Goal: Navigation & Orientation: Find specific page/section

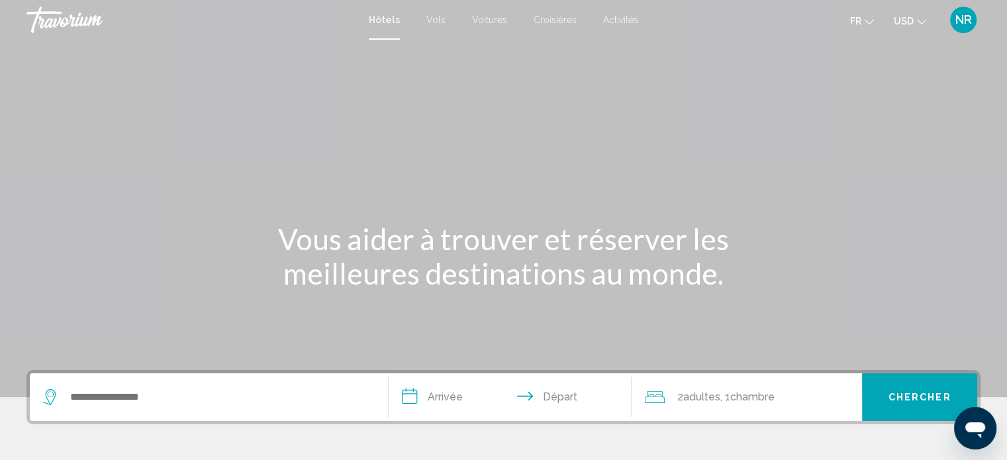
click at [614, 16] on span "Activités" at bounding box center [620, 20] width 35 height 11
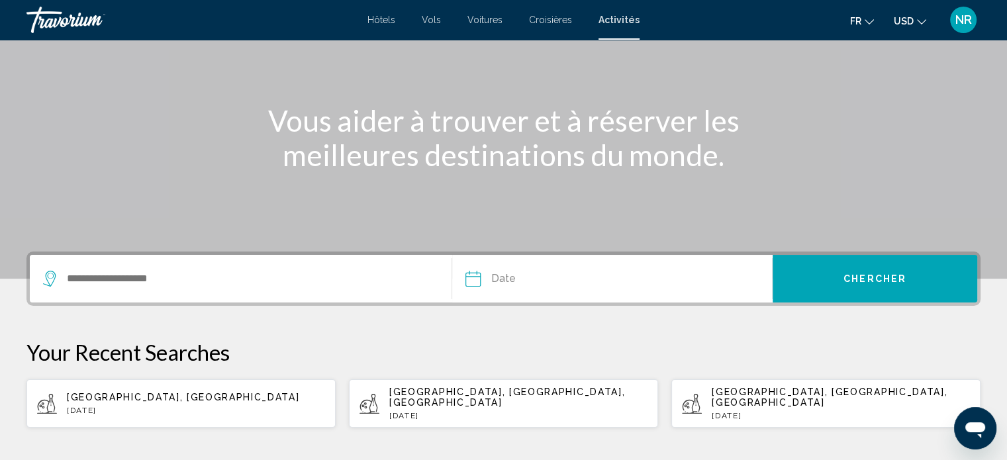
scroll to position [140, 0]
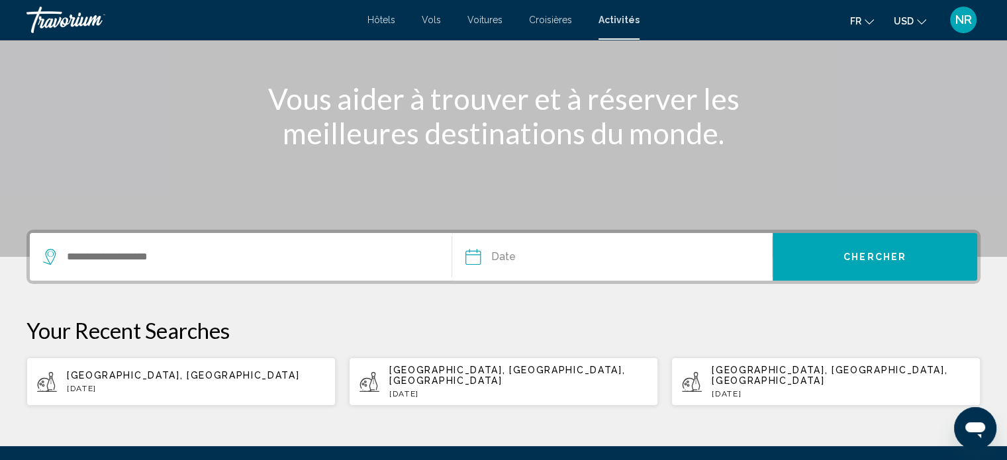
click at [165, 374] on p "Rome, Italy" at bounding box center [196, 375] width 258 height 11
type input "**********"
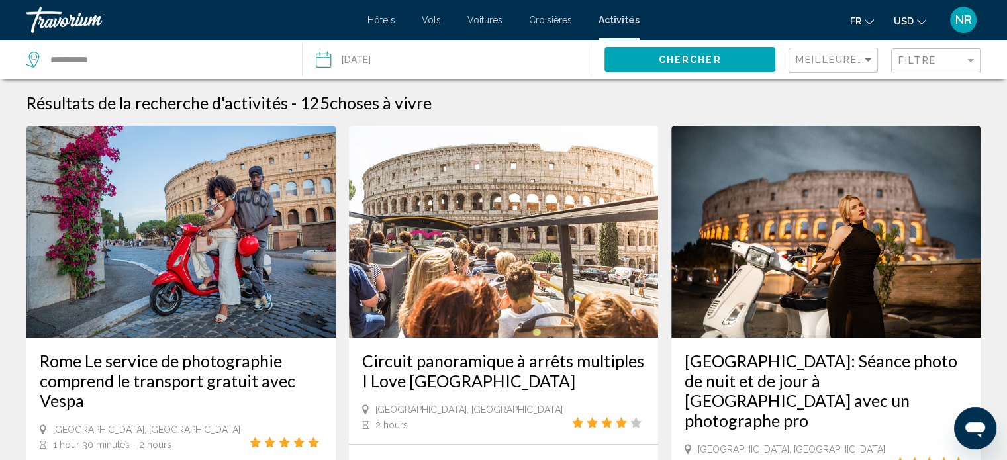
click at [427, 60] on input "Date: Aug 11, 2025" at bounding box center [384, 62] width 143 height 44
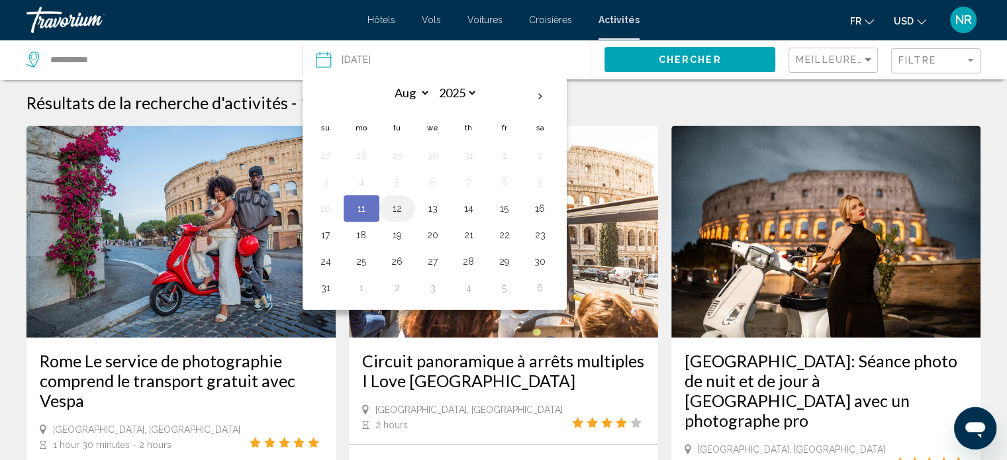
click at [397, 209] on button "12" at bounding box center [397, 208] width 21 height 19
type input "**********"
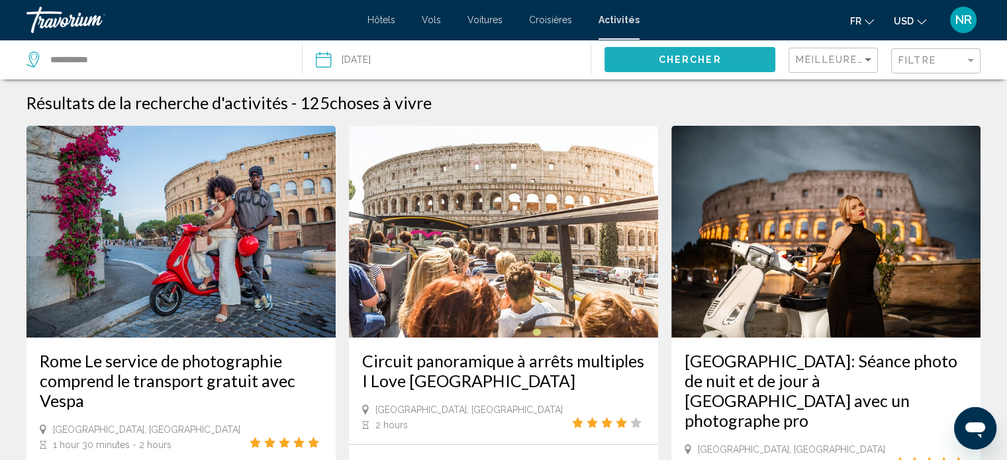
click at [742, 58] on button "Chercher" at bounding box center [690, 59] width 171 height 25
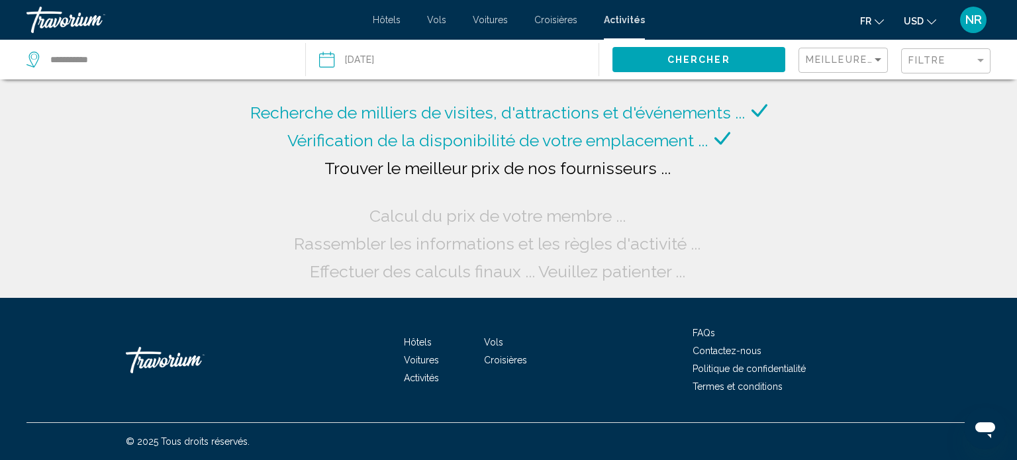
click at [882, 21] on icon "Change language" at bounding box center [879, 21] width 9 height 9
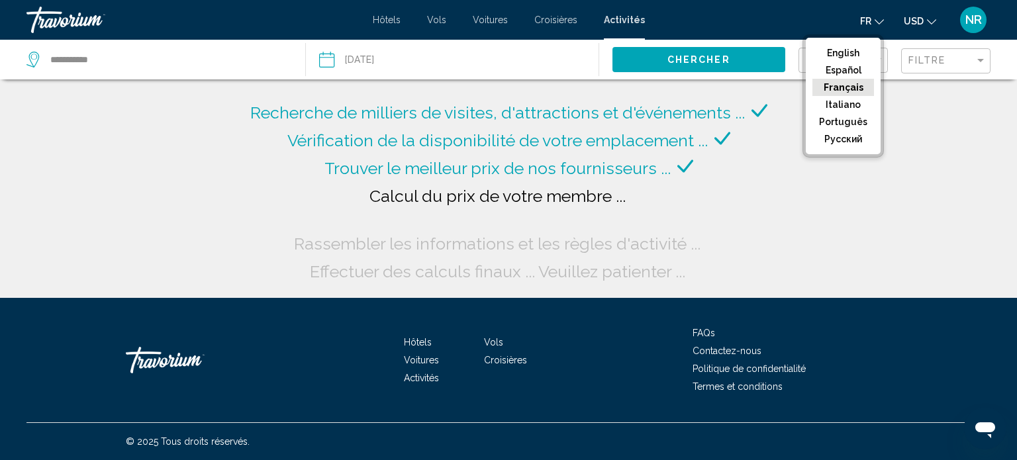
click at [763, 22] on div "fr English Español Français Italiano Português русский USD USD ($) MXN (Mex$) C…" at bounding box center [824, 20] width 333 height 28
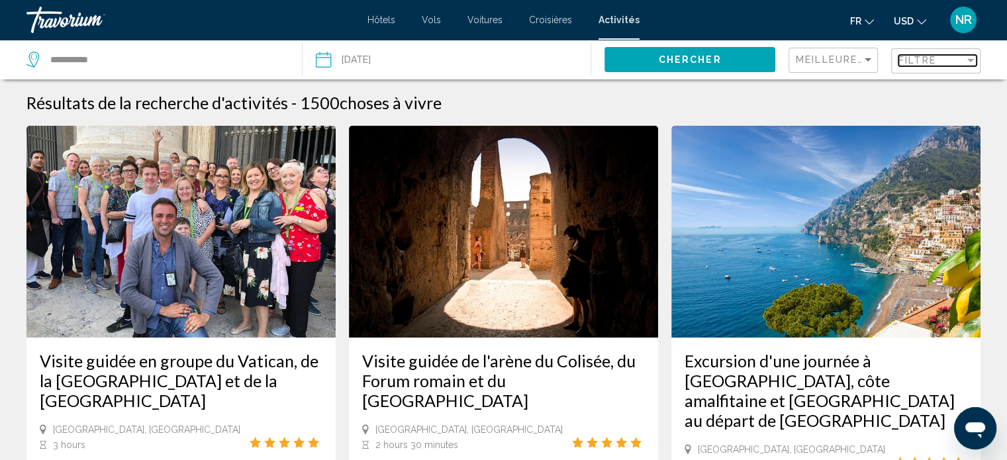
click at [932, 58] on span "Filtre" at bounding box center [918, 60] width 38 height 11
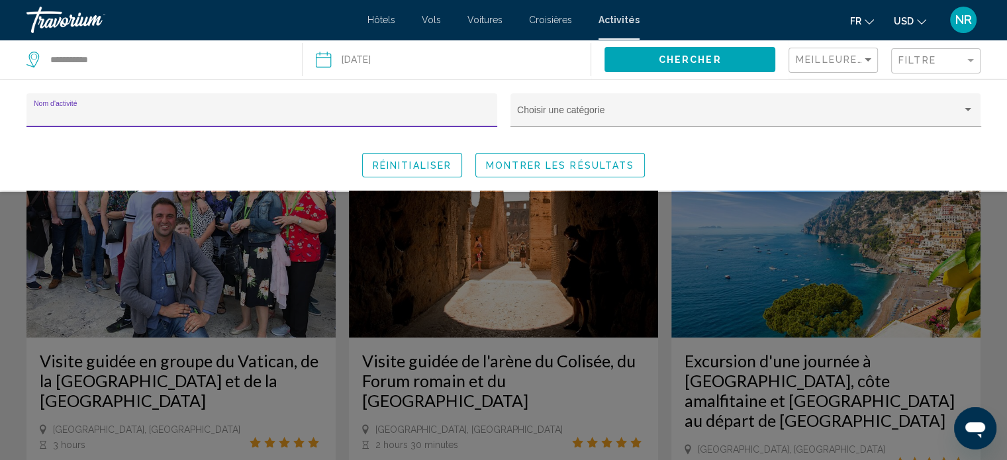
click at [358, 108] on div "Nom d'activité" at bounding box center [262, 114] width 457 height 27
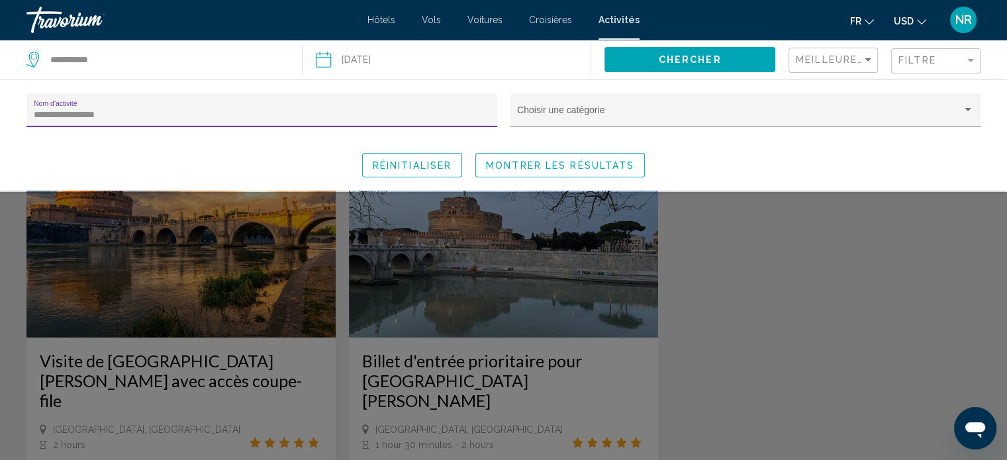
type input "**********"
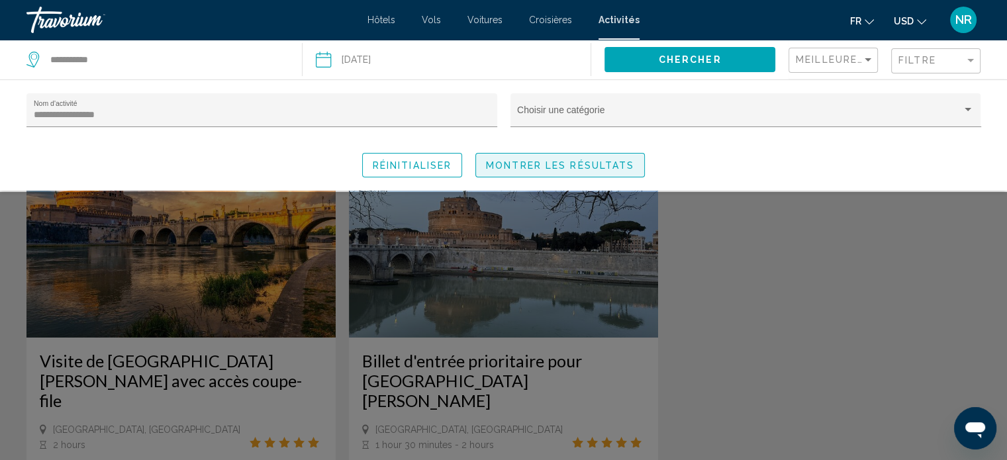
click at [528, 168] on span "Montrer les résultats" at bounding box center [560, 165] width 148 height 11
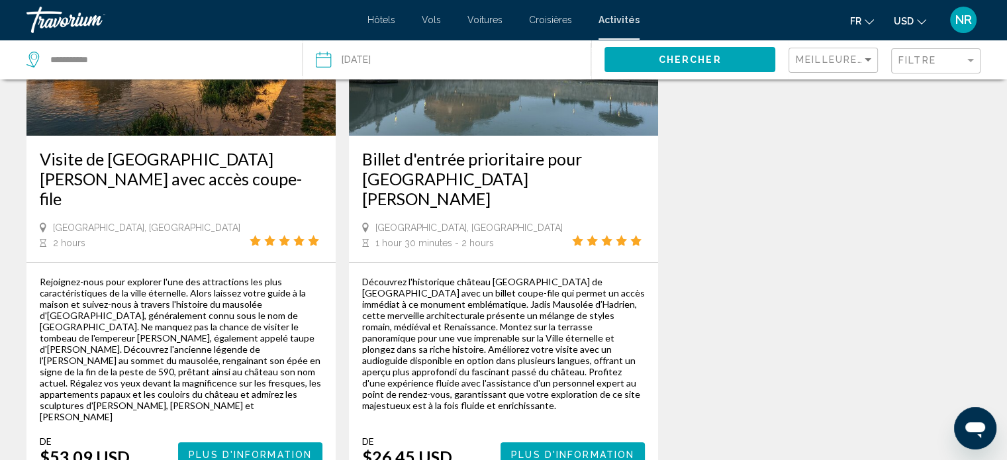
scroll to position [221, 0]
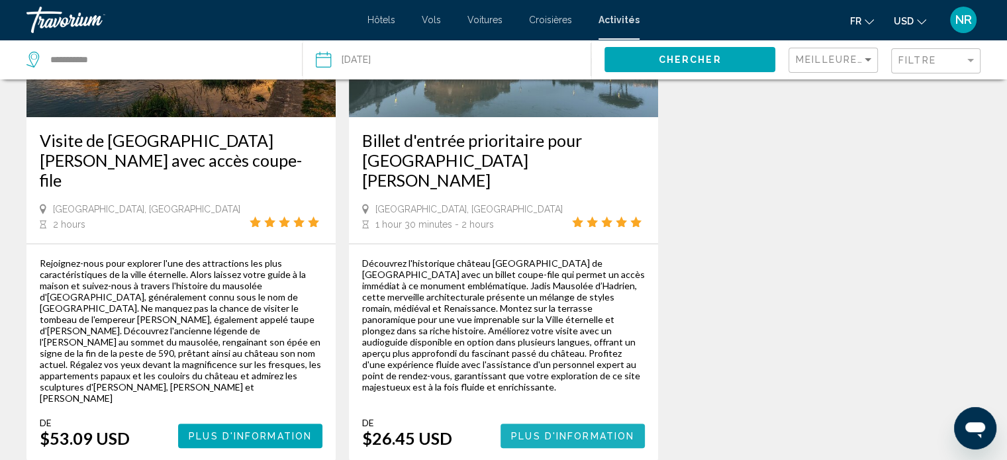
click at [580, 431] on span "Plus d'information" at bounding box center [572, 436] width 123 height 11
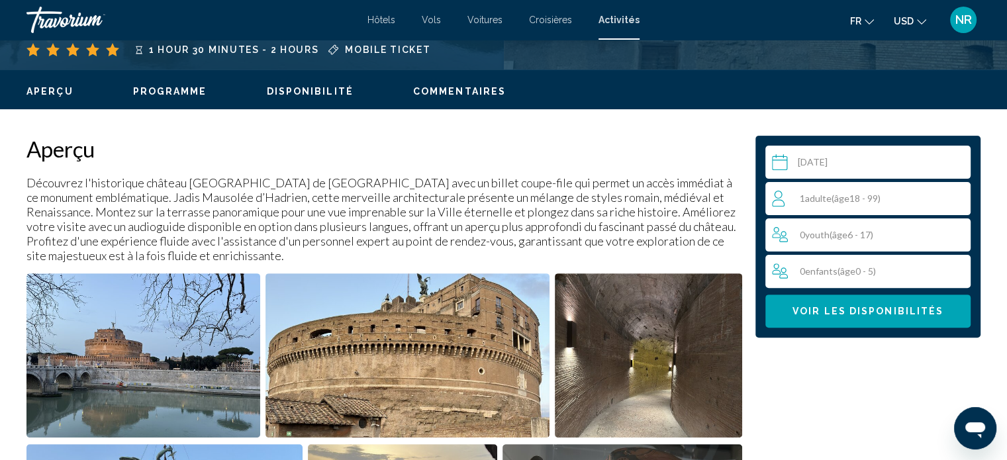
scroll to position [376, 0]
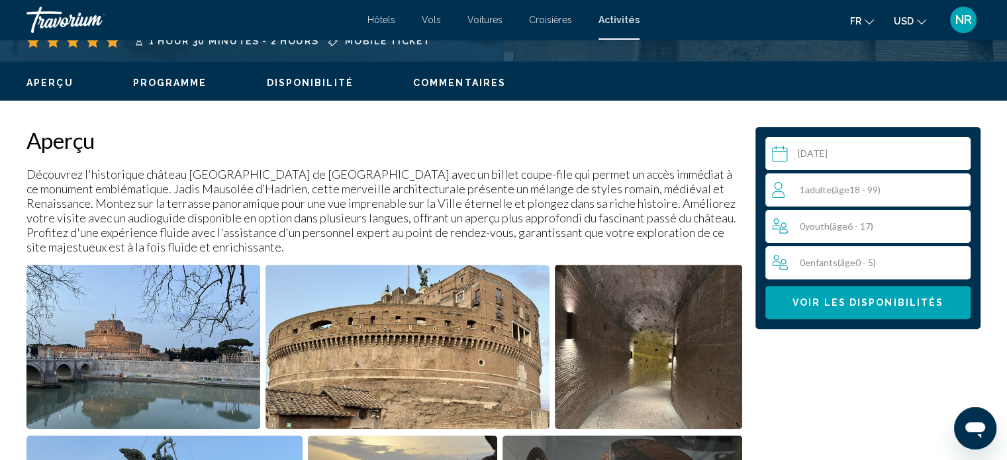
click at [855, 195] on div "1 Adulte Adultes ( âge 18 - 99)" at bounding box center [871, 190] width 198 height 16
click at [958, 190] on icon "Increment adults" at bounding box center [958, 189] width 12 height 12
click at [956, 230] on icon "Increment youth" at bounding box center [958, 226] width 12 height 16
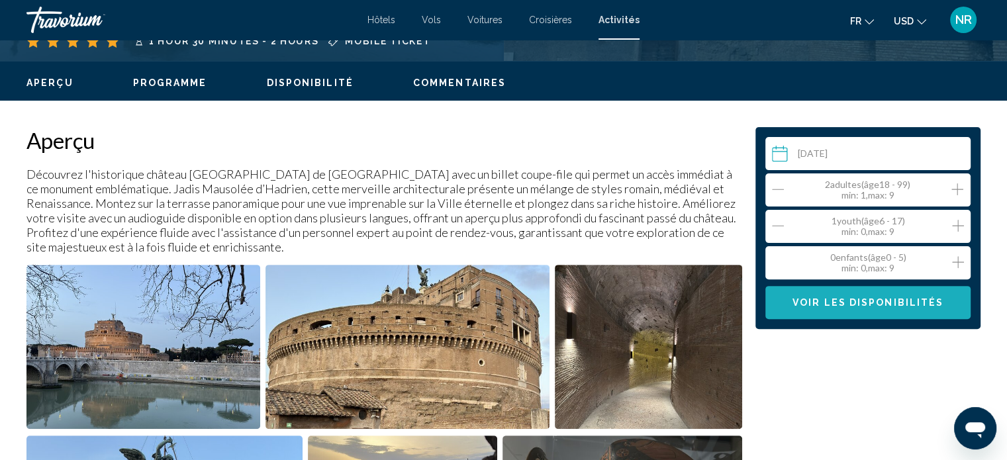
click at [913, 301] on span "Voir les disponibilités" at bounding box center [868, 303] width 151 height 11
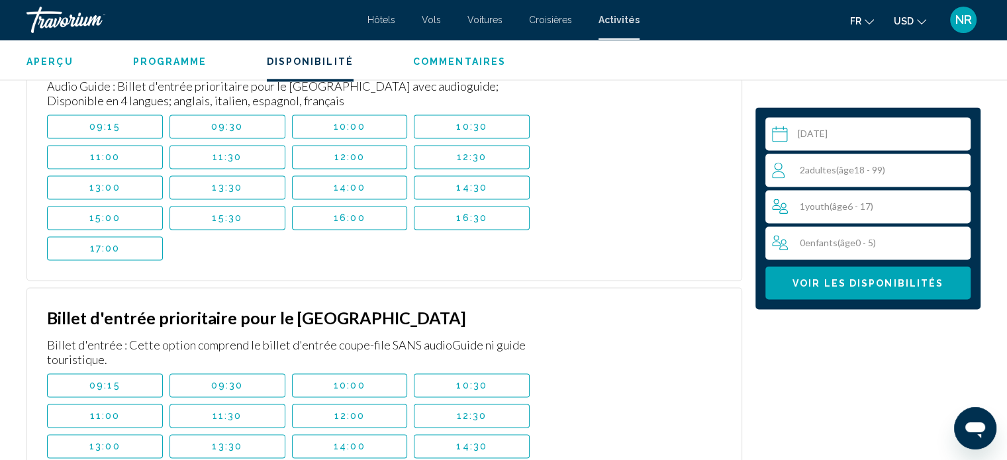
scroll to position [1870, 0]
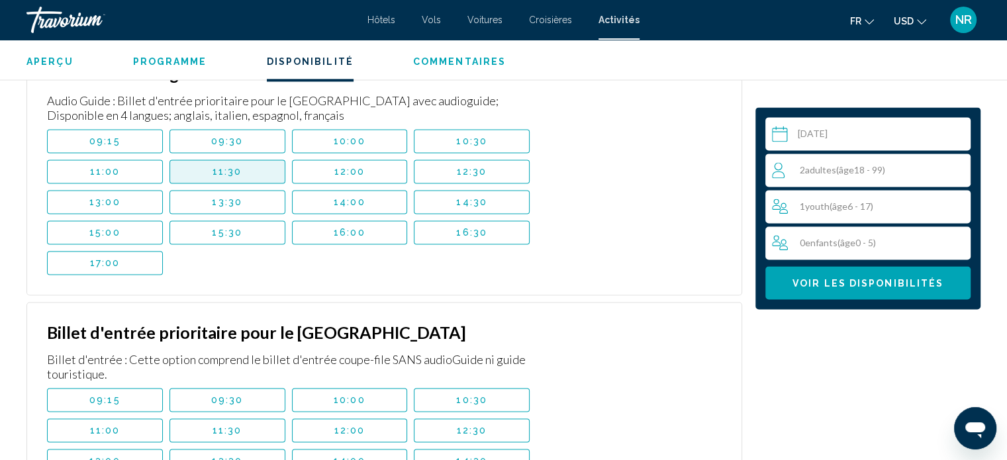
click at [226, 175] on button "11:30" at bounding box center [228, 172] width 116 height 24
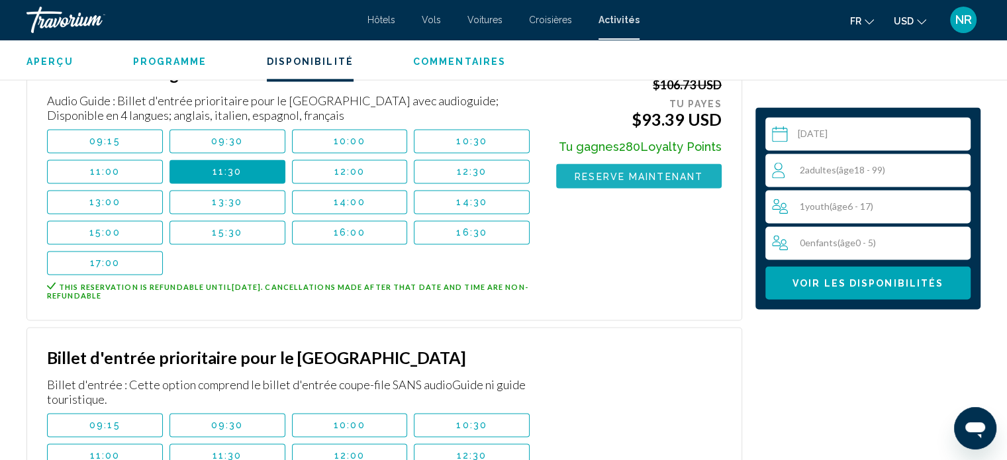
click at [651, 175] on span "Reserve maintenant" at bounding box center [639, 176] width 128 height 11
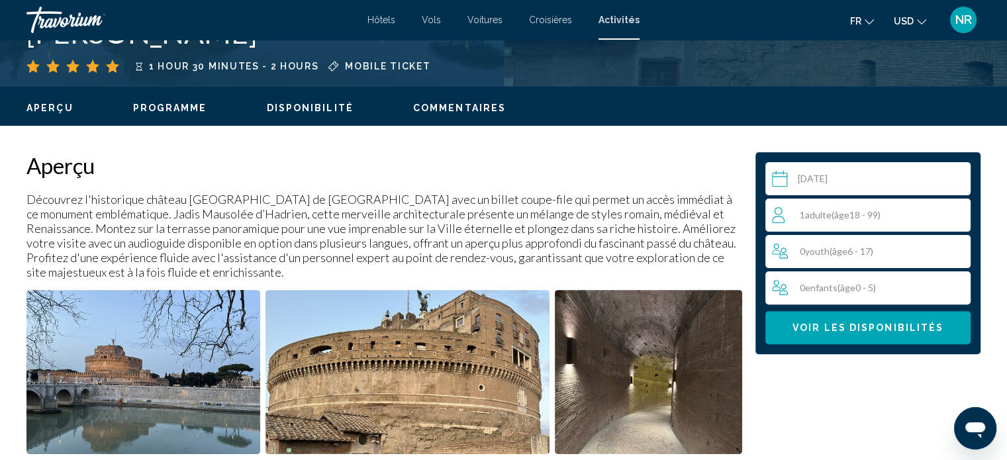
scroll to position [357, 0]
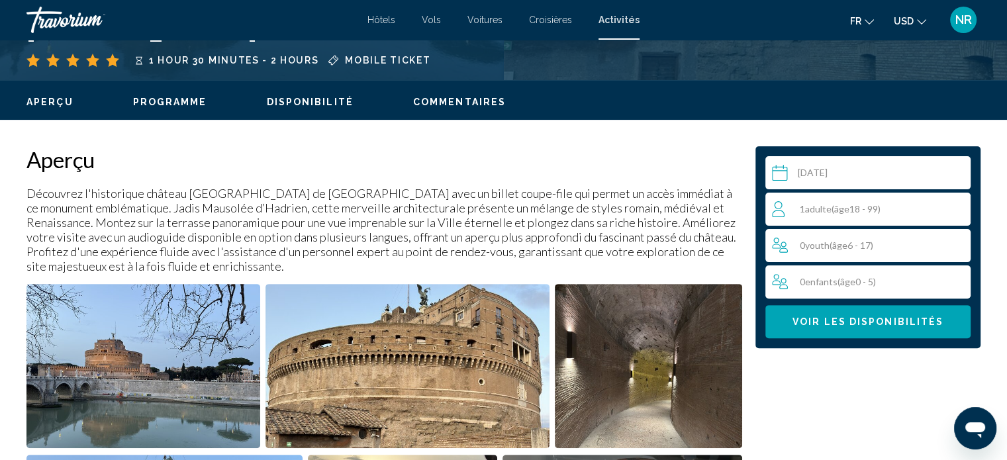
click at [832, 251] on div "0 Youth ( âge 6 - 17)" at bounding box center [871, 246] width 199 height 16
click at [954, 245] on icon "Increment youth" at bounding box center [958, 245] width 12 height 16
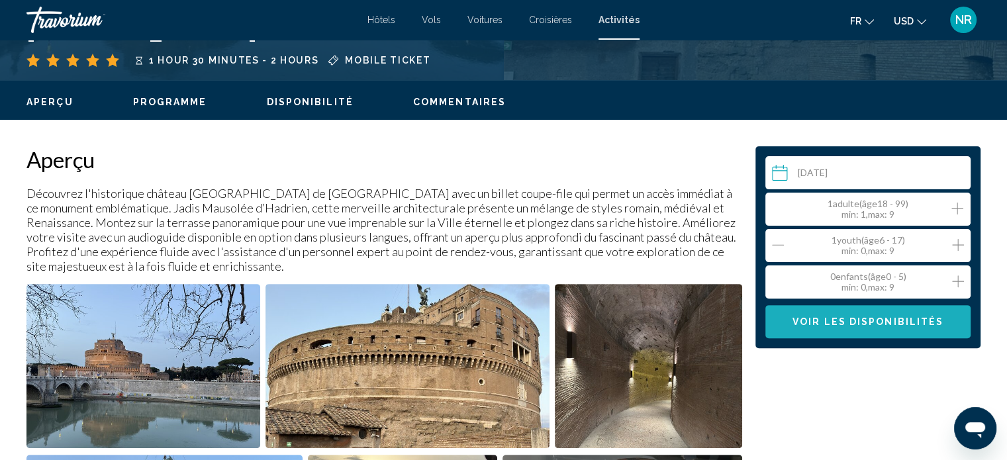
click at [922, 323] on span "Voir les disponibilités" at bounding box center [868, 322] width 151 height 11
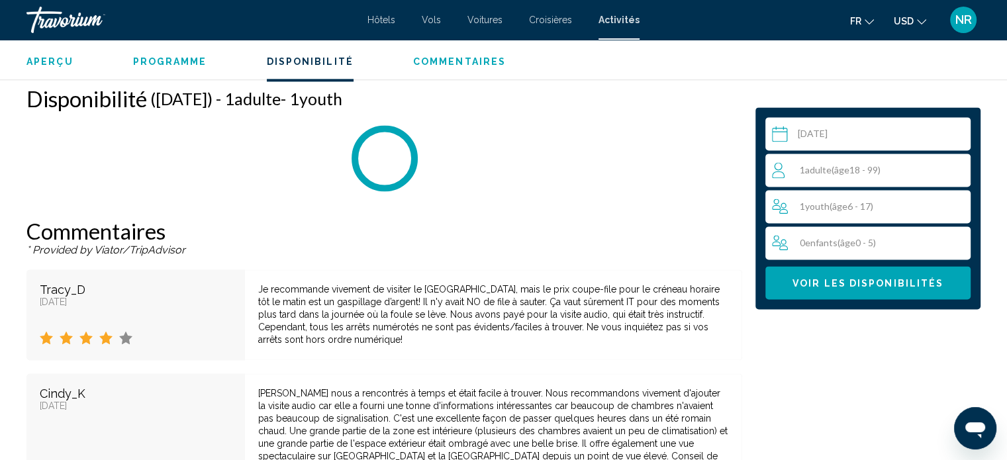
scroll to position [1793, 0]
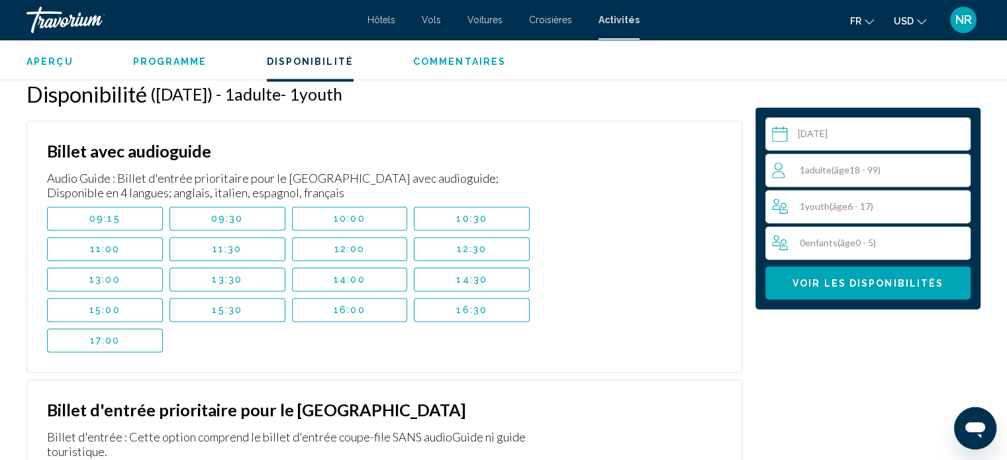
click at [230, 221] on span "09:30" at bounding box center [227, 218] width 32 height 11
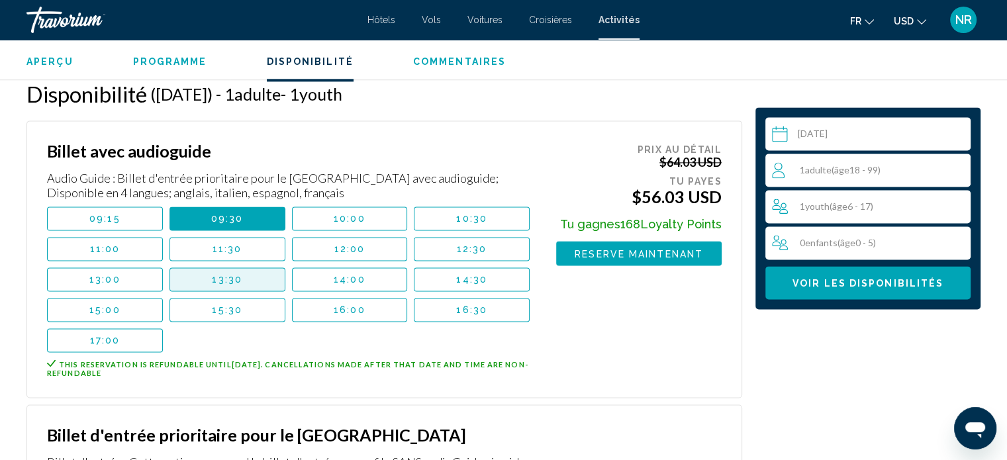
click at [238, 283] on span "13:30" at bounding box center [227, 279] width 30 height 11
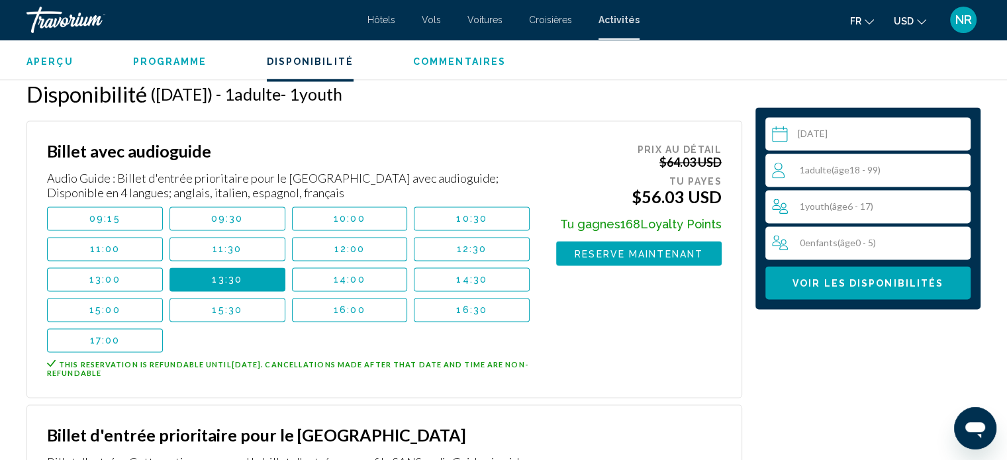
click at [348, 279] on span "14:00" at bounding box center [350, 279] width 32 height 11
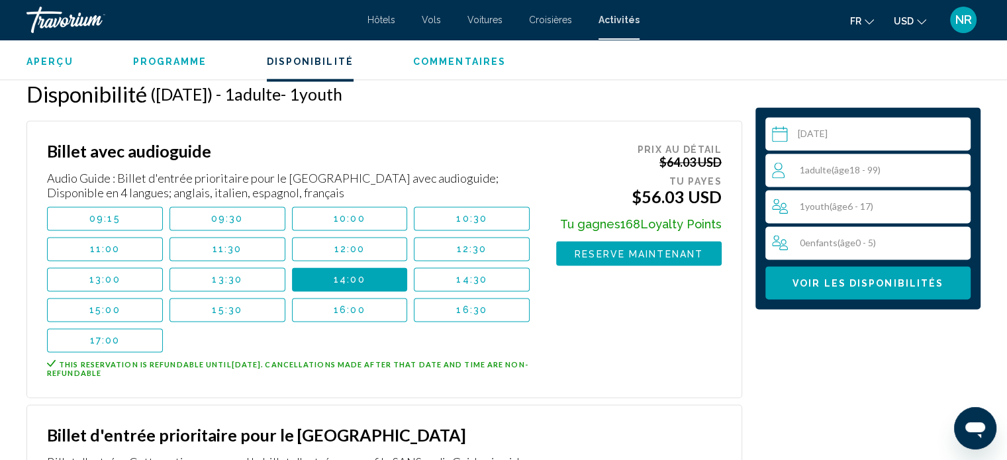
click at [238, 248] on span "11:30" at bounding box center [228, 249] width 30 height 11
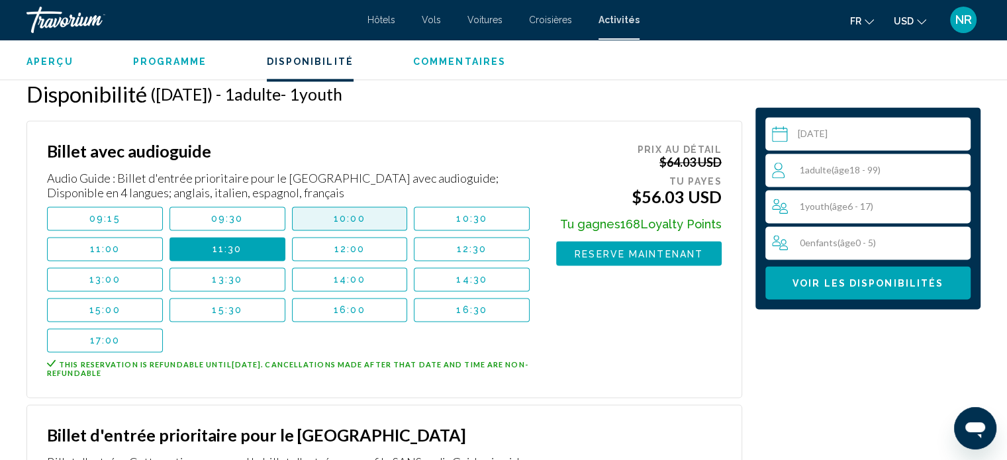
click at [334, 216] on span "10:00" at bounding box center [350, 218] width 32 height 11
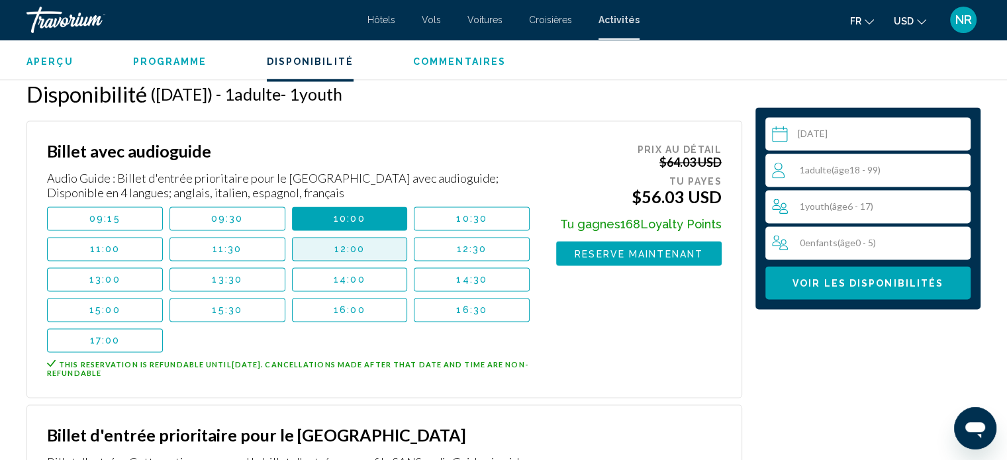
click at [340, 248] on span "12:00" at bounding box center [349, 249] width 31 height 11
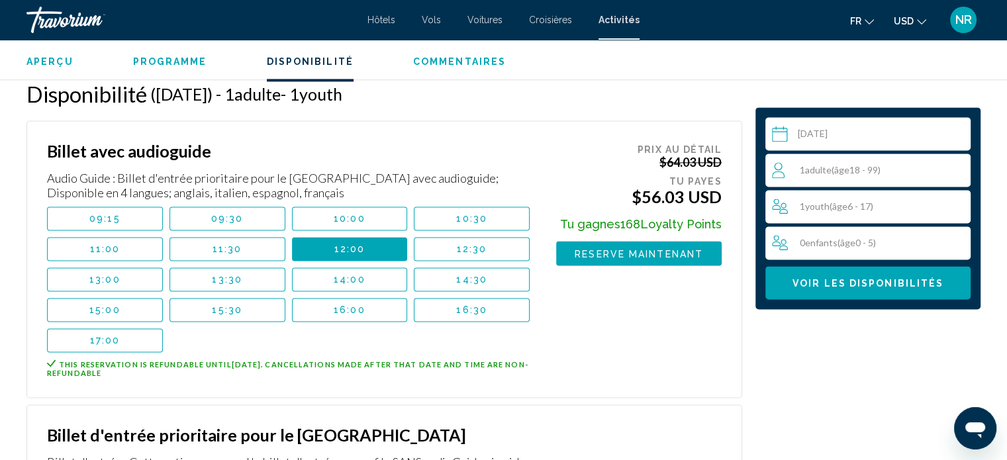
click at [236, 250] on span "11:30" at bounding box center [228, 249] width 30 height 11
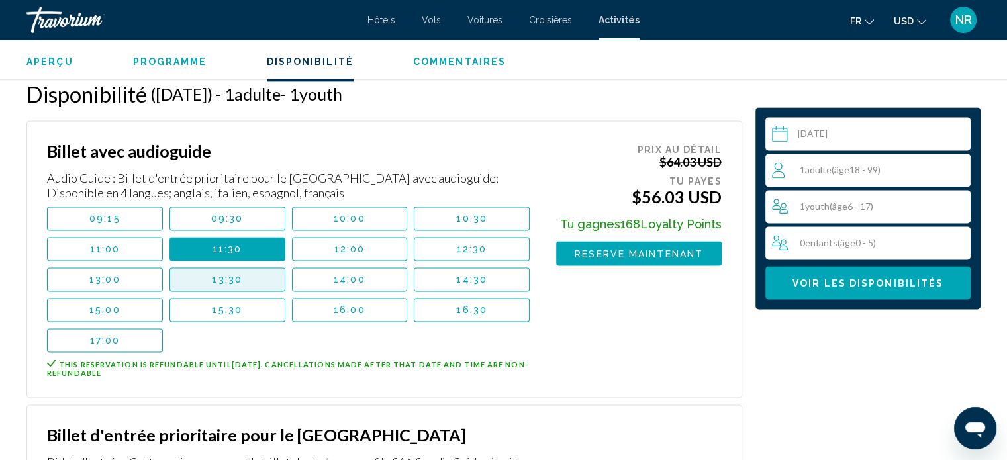
click at [227, 283] on span "13:30" at bounding box center [227, 279] width 30 height 11
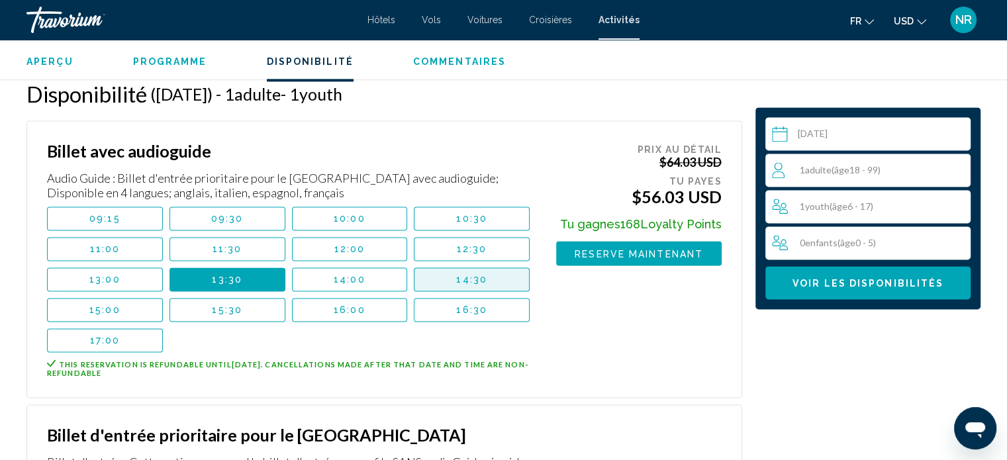
click at [462, 276] on span "14:30" at bounding box center [471, 279] width 31 height 11
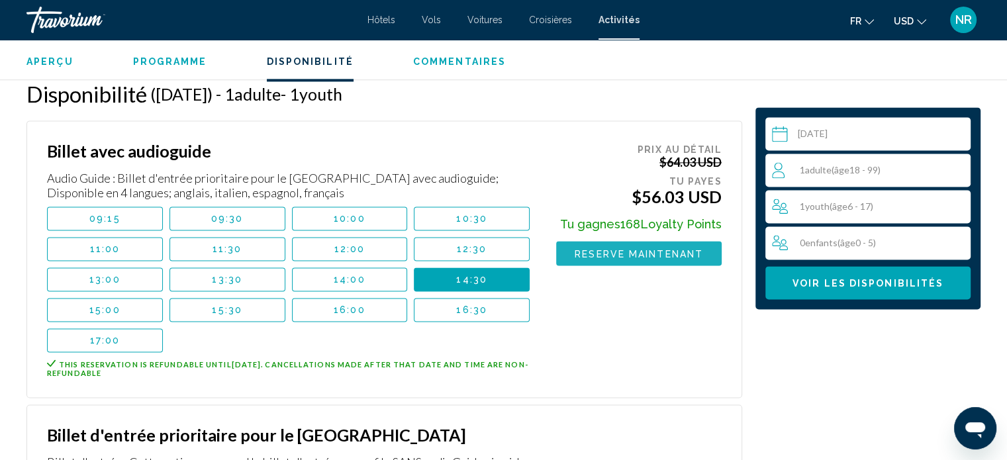
click at [617, 251] on span "Reserve maintenant" at bounding box center [639, 253] width 128 height 11
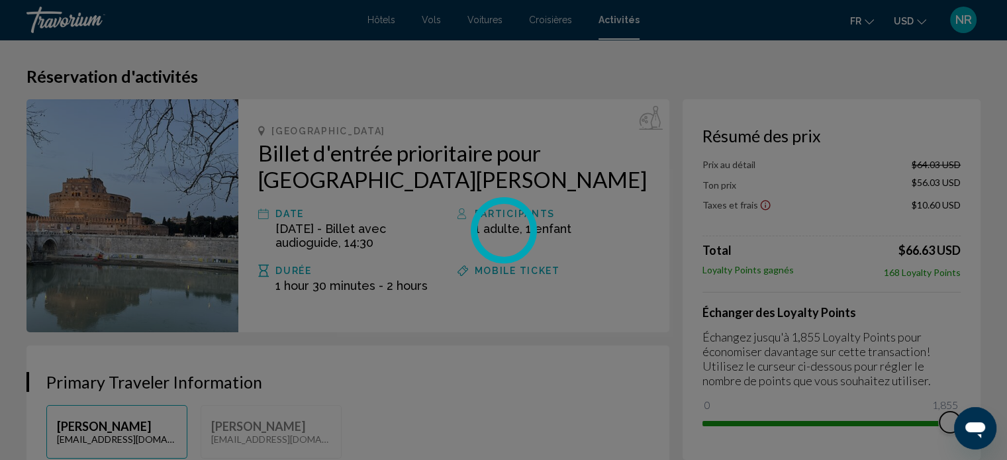
drag, startPoint x: 718, startPoint y: 405, endPoint x: 1016, endPoint y: 372, distance: 300.4
click at [1007, 372] on html "Passer au contenu principal Hôtels Vols Voitures Croisières Activités Hôtels Vo…" at bounding box center [503, 230] width 1007 height 460
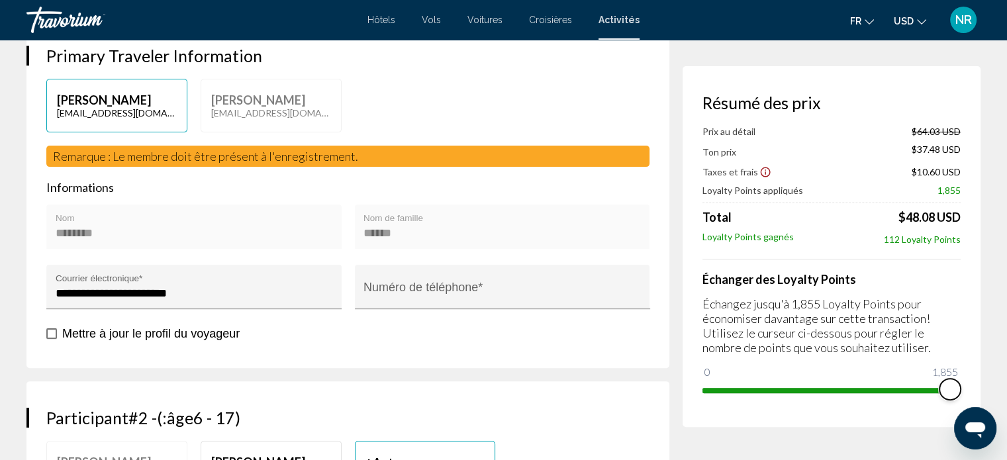
scroll to position [330, 0]
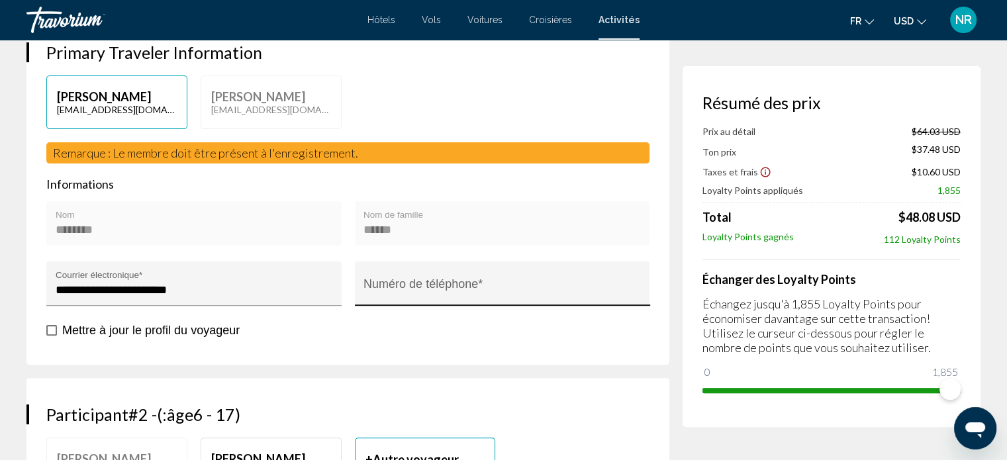
click at [468, 280] on div "Numéro de téléphone *" at bounding box center [502, 287] width 277 height 35
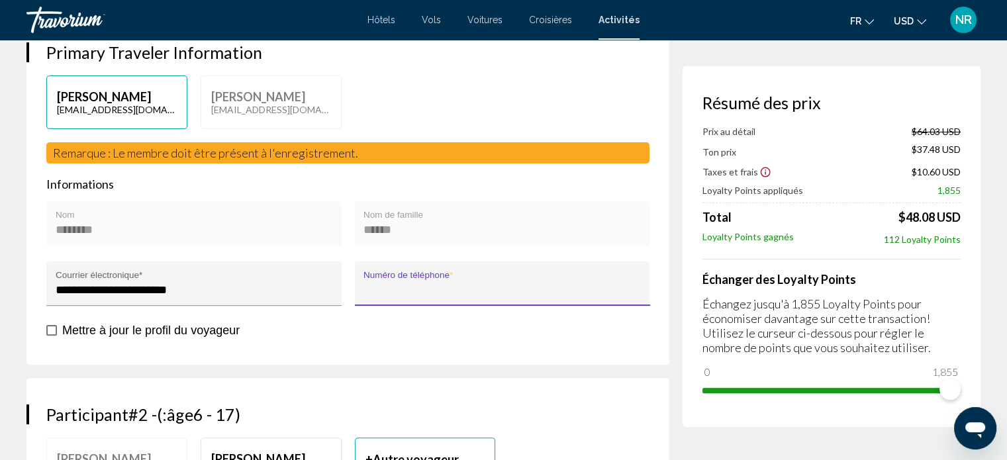
type input "*"
type input "**********"
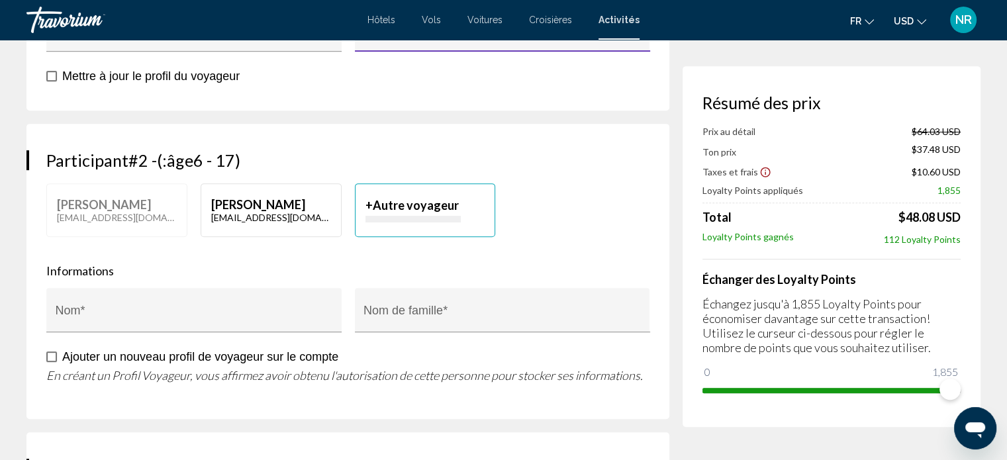
scroll to position [587, 0]
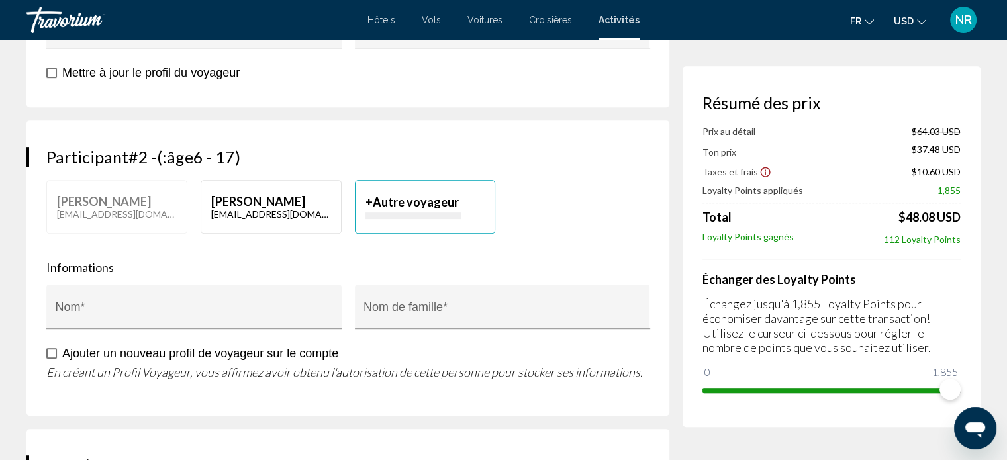
type input "****"
type input "*******"
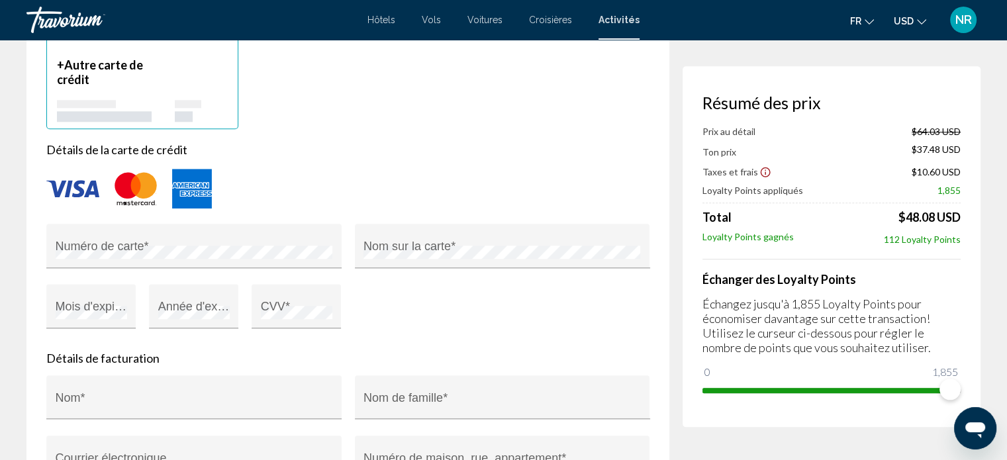
scroll to position [1417, 0]
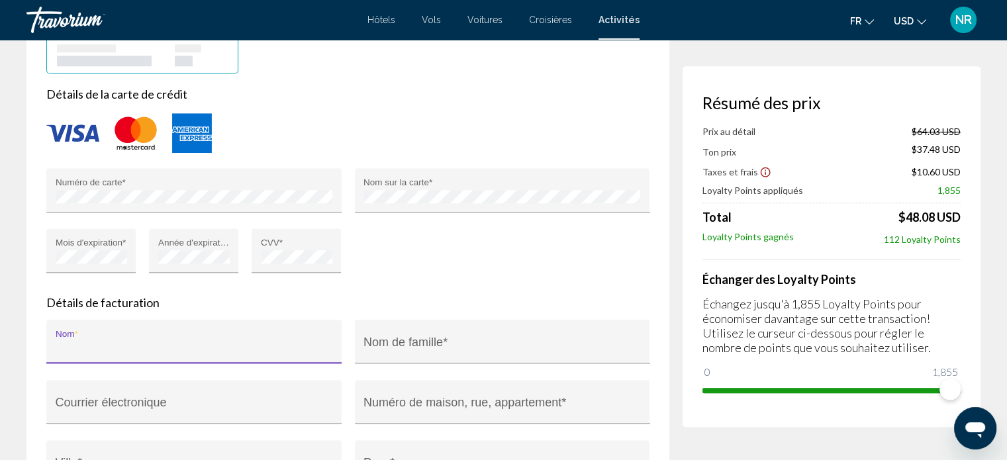
click at [141, 346] on input "Nom *" at bounding box center [194, 348] width 277 height 13
type input "********"
type input "******"
type input "**********"
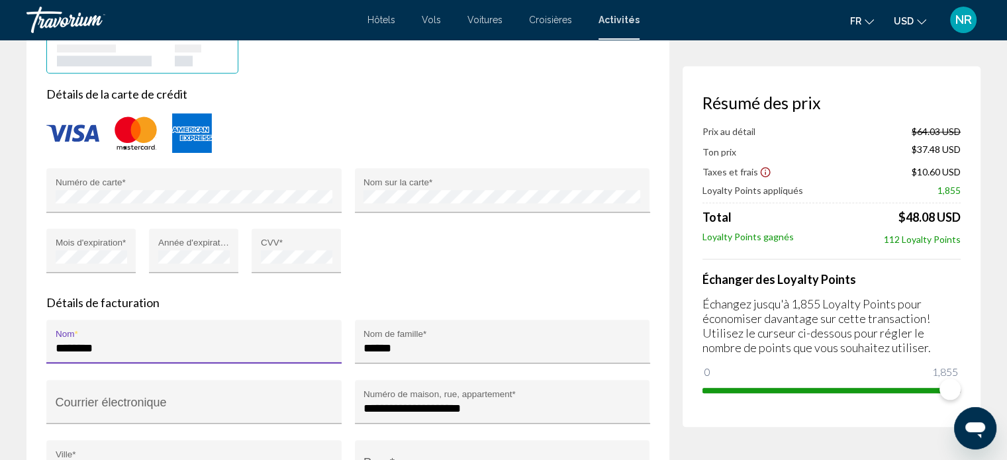
type input "****"
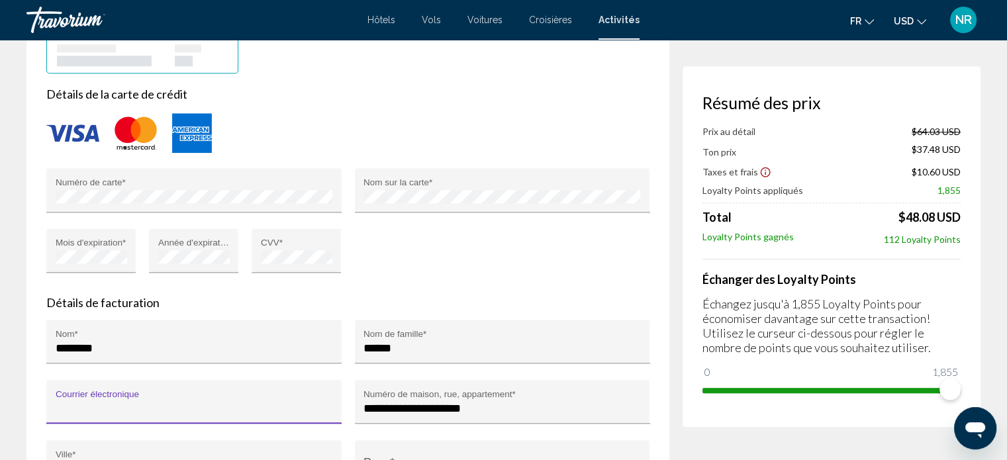
click at [154, 402] on input "Courrier électronique" at bounding box center [194, 408] width 277 height 13
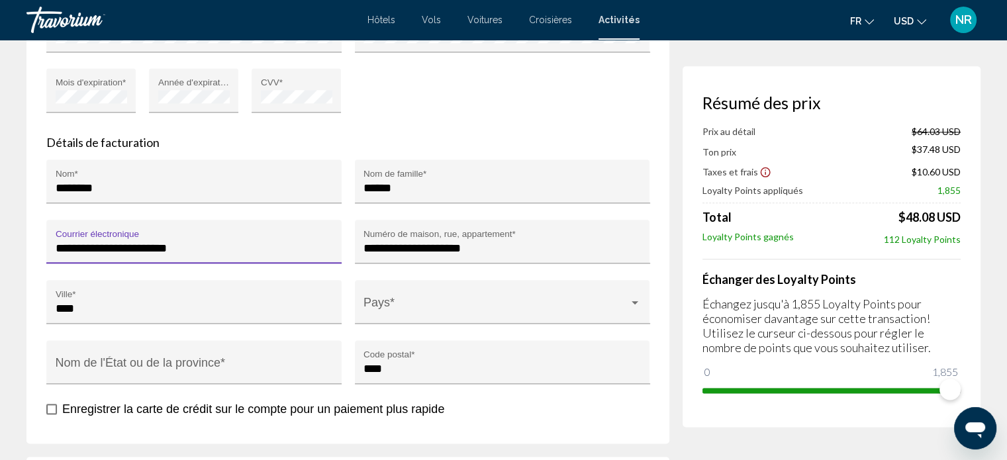
scroll to position [1602, 0]
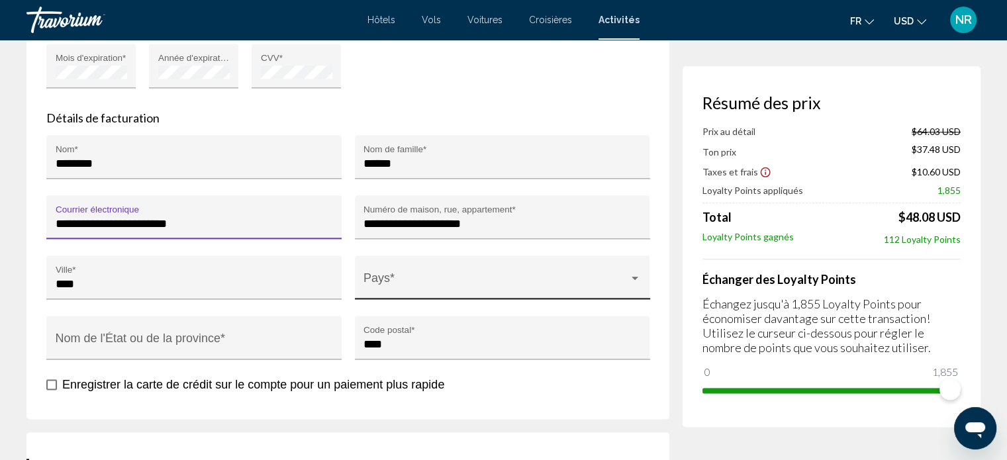
type input "**********"
click at [567, 277] on span "Main content" at bounding box center [497, 283] width 266 height 13
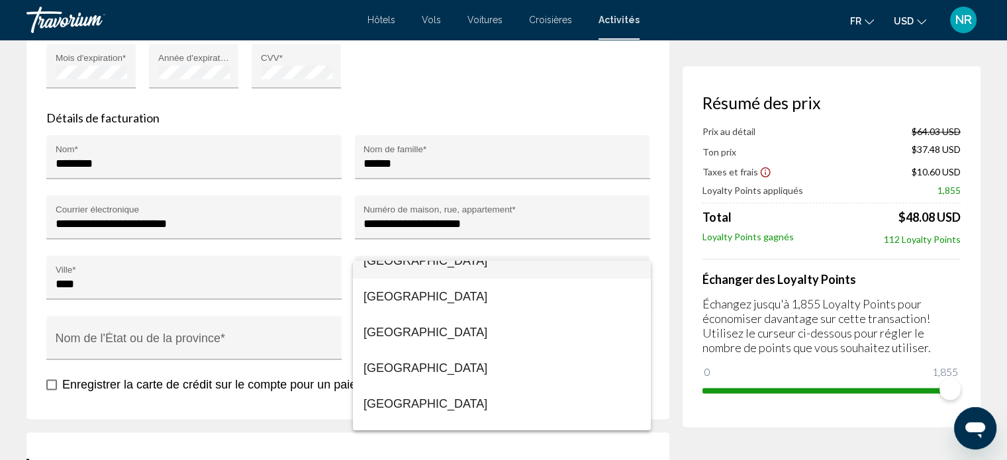
scroll to position [697, 0]
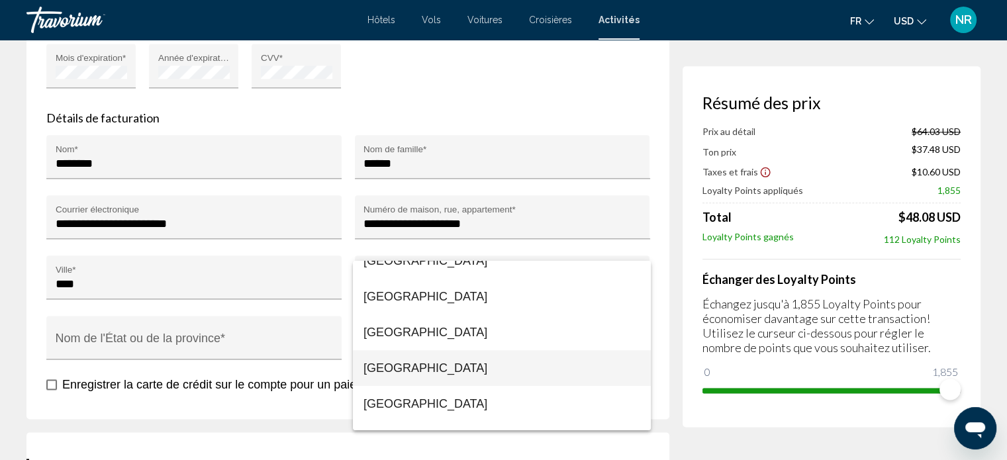
click at [363, 372] on mat-option "Belgium" at bounding box center [502, 368] width 298 height 36
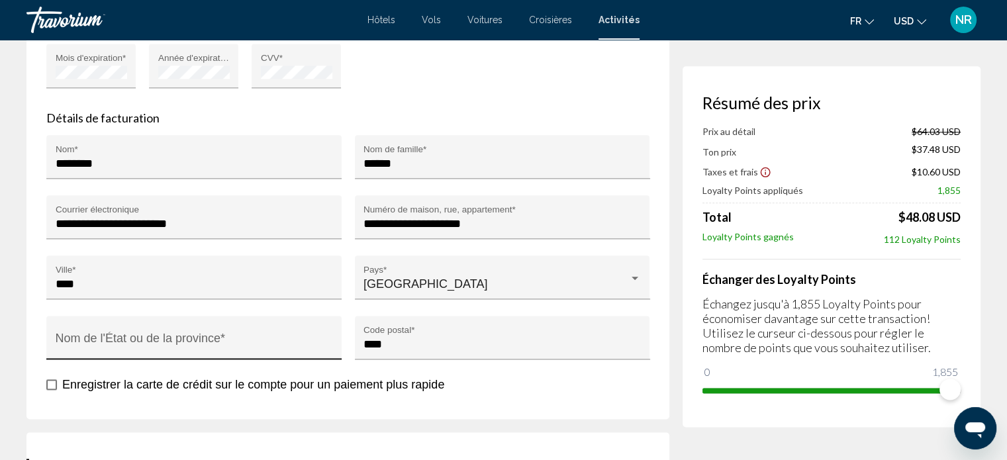
click at [201, 330] on div "Nom de l'État ou de la province *" at bounding box center [194, 341] width 277 height 35
type input "*"
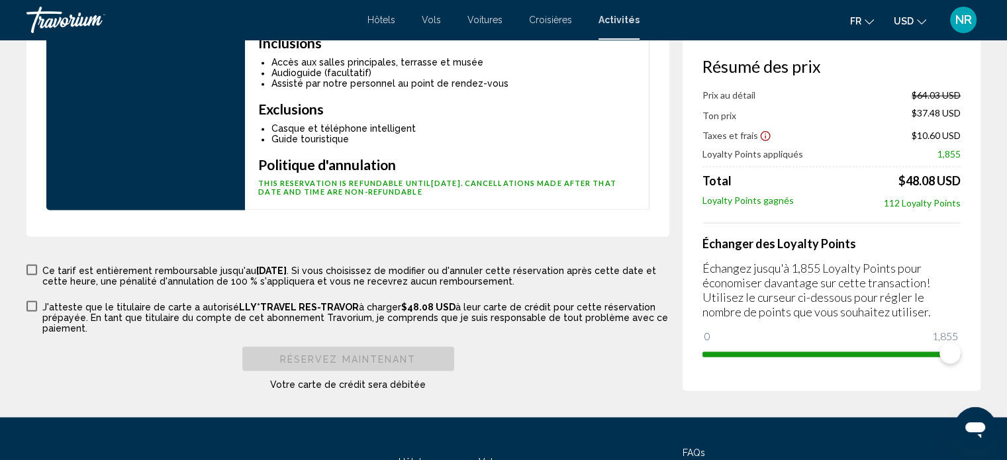
scroll to position [2287, 0]
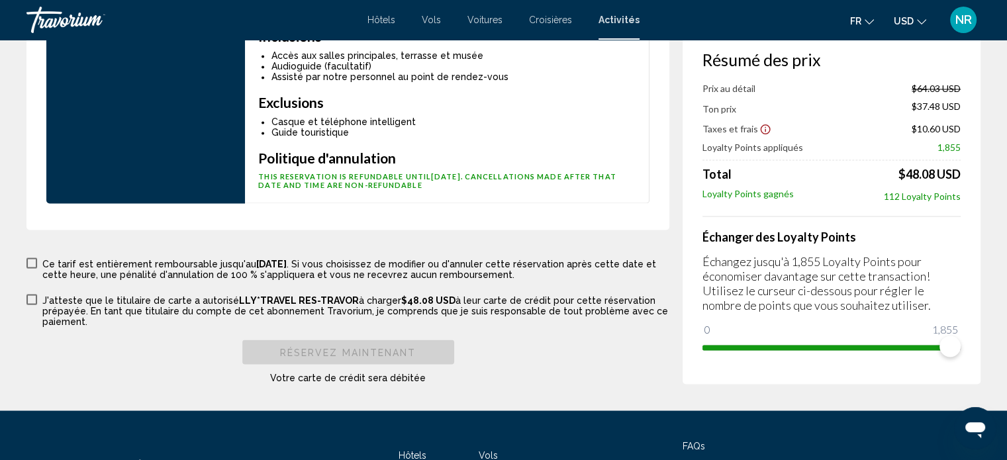
type input "*******"
click at [31, 258] on span "Main content" at bounding box center [31, 263] width 11 height 11
click at [31, 294] on span "Main content" at bounding box center [31, 299] width 11 height 11
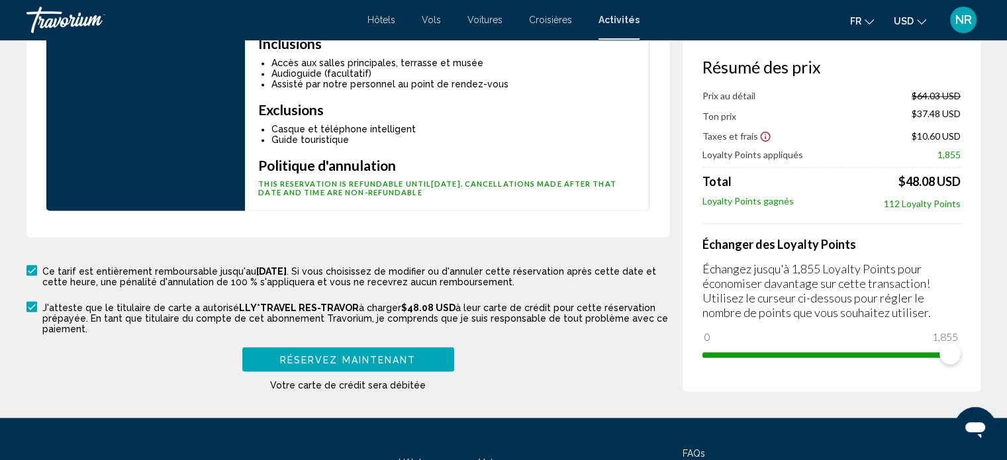
scroll to position [2286, 0]
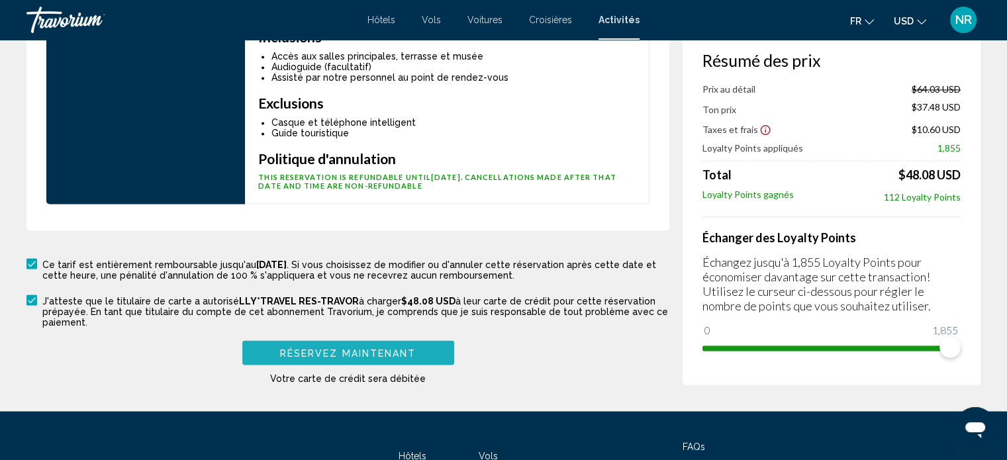
click at [376, 348] on span "Réservez maintenant" at bounding box center [348, 353] width 136 height 11
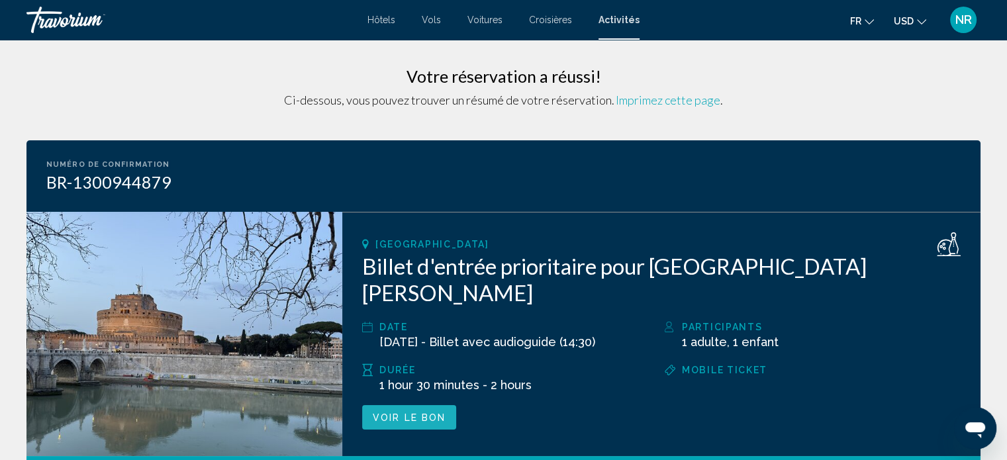
click at [405, 413] on span "Voir le bon" at bounding box center [409, 418] width 73 height 11
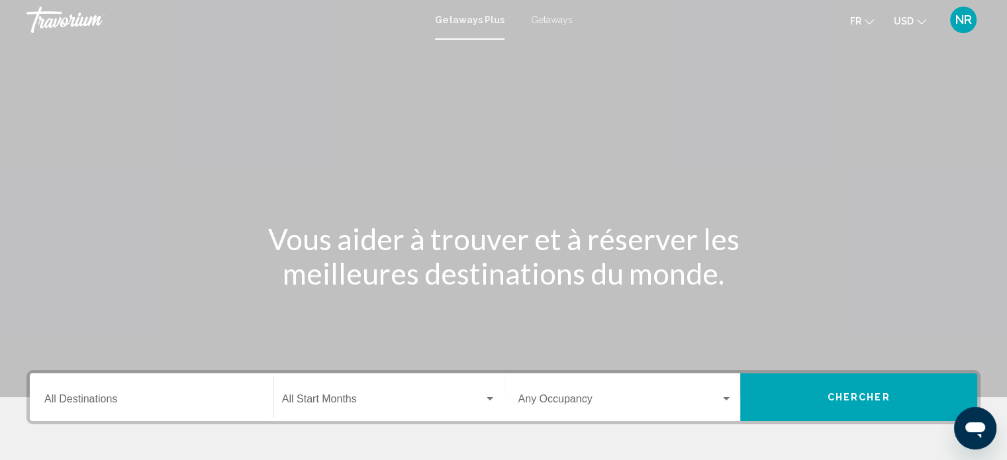
click at [552, 19] on span "Getaways" at bounding box center [552, 20] width 42 height 11
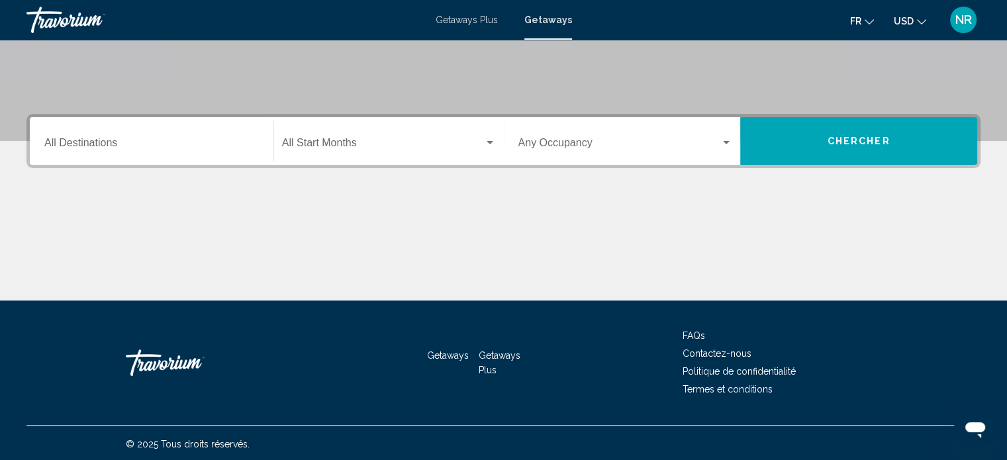
scroll to position [258, 0]
